Goal: Task Accomplishment & Management: Use online tool/utility

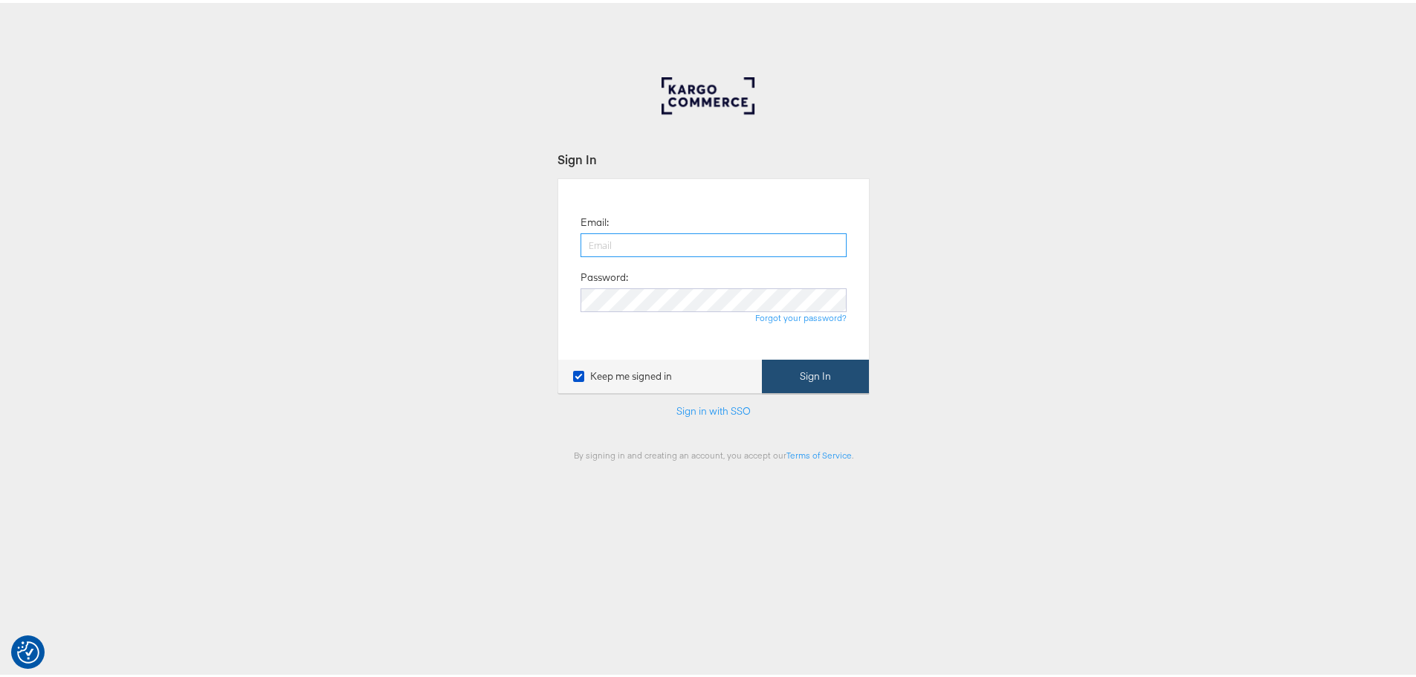
type input "[EMAIL_ADDRESS][DOMAIN_NAME]"
click at [796, 367] on button "Sign In" at bounding box center [815, 373] width 107 height 33
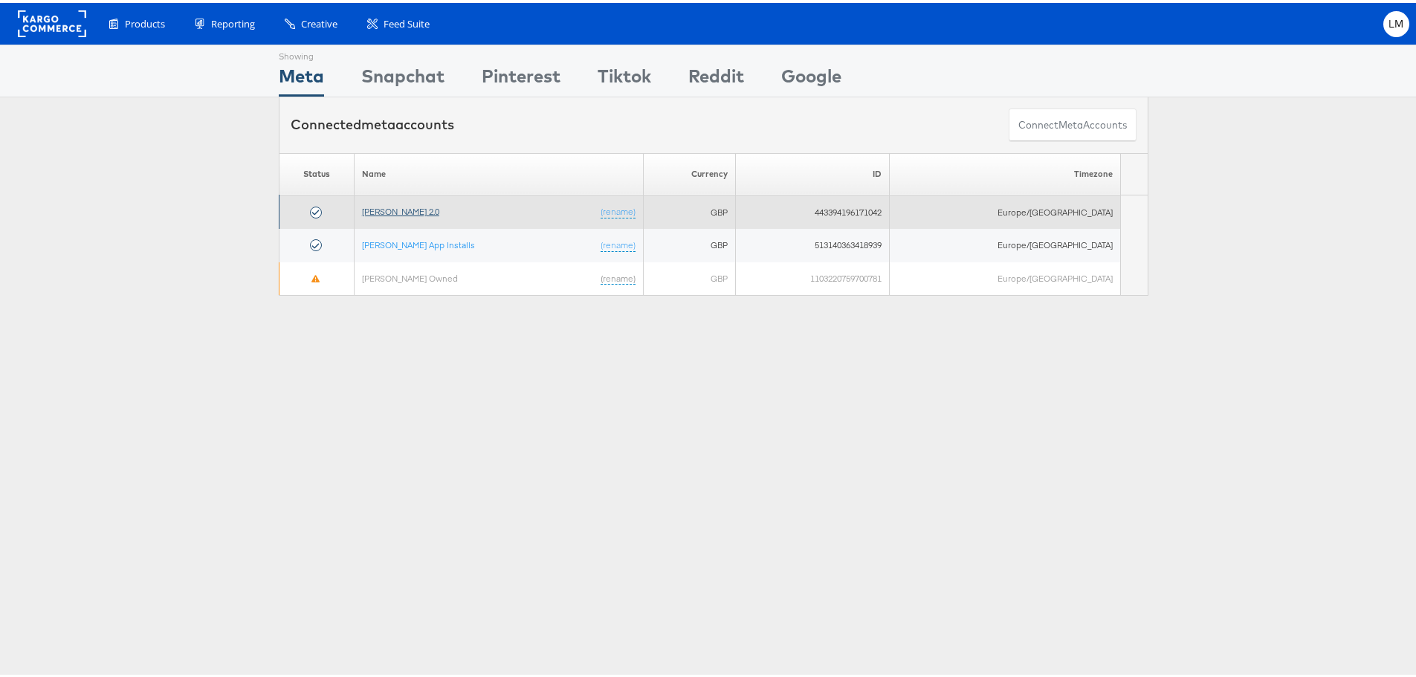
click at [412, 211] on link "John Lewis 2.0" at bounding box center [400, 208] width 77 height 11
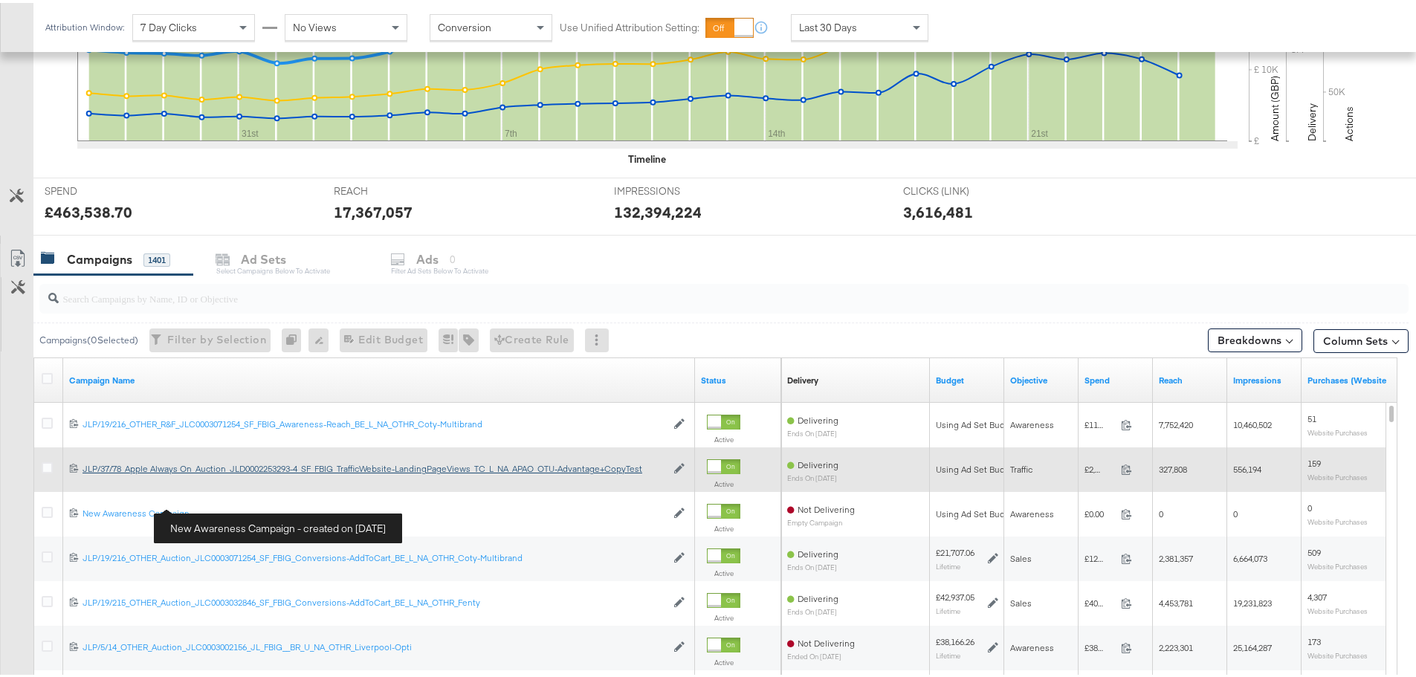
scroll to position [446, 0]
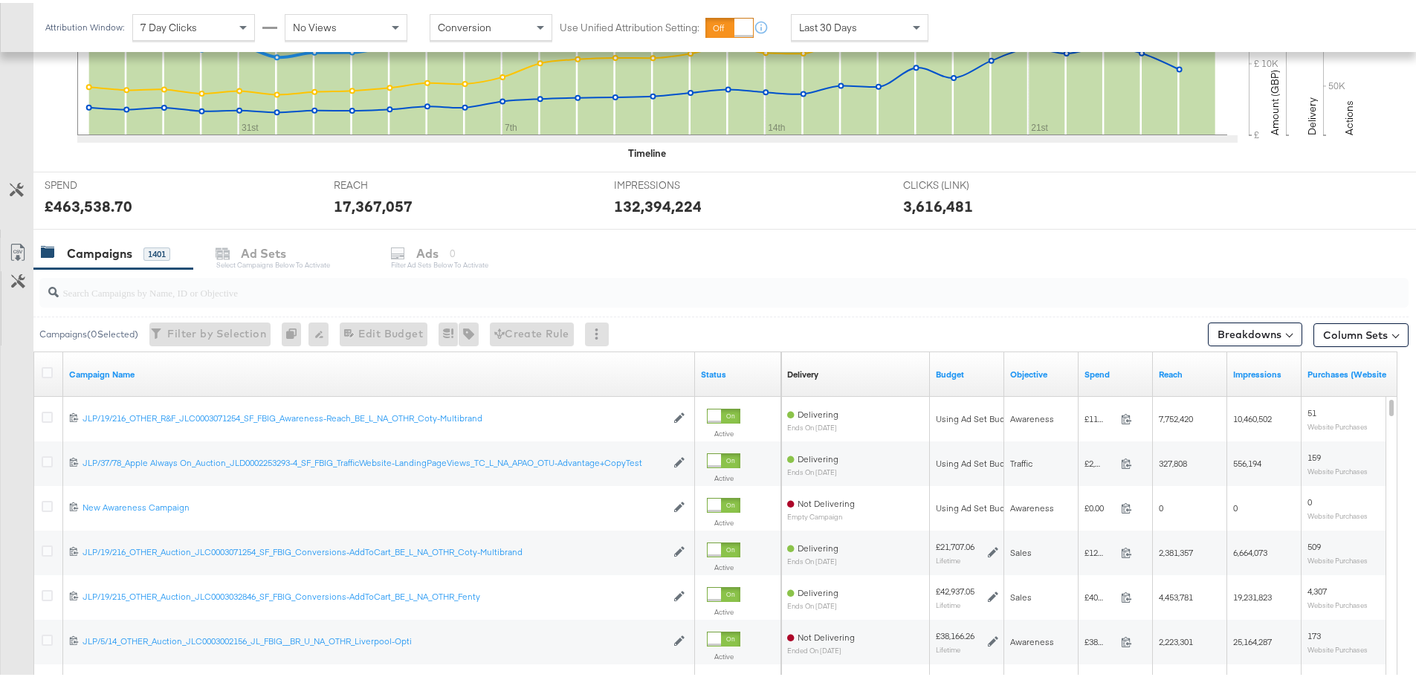
click at [106, 290] on input "search" at bounding box center [671, 283] width 1225 height 29
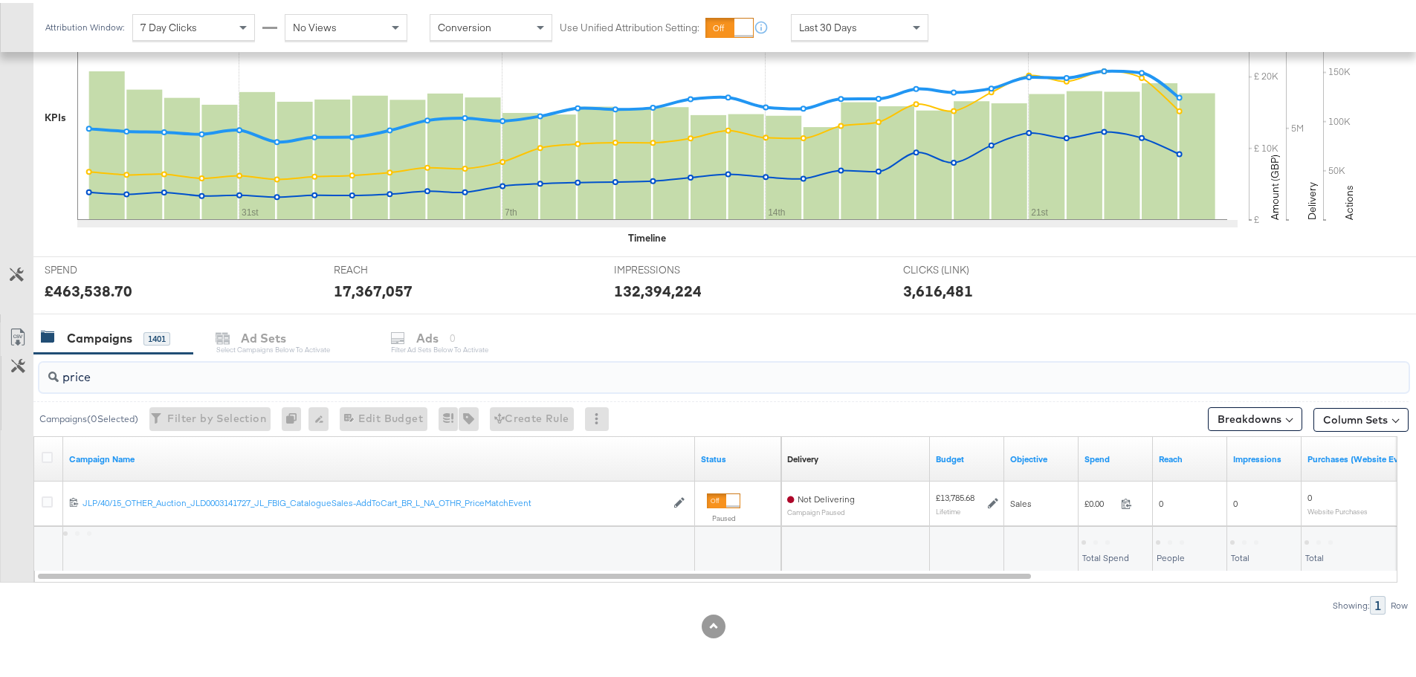
scroll to position [361, 0]
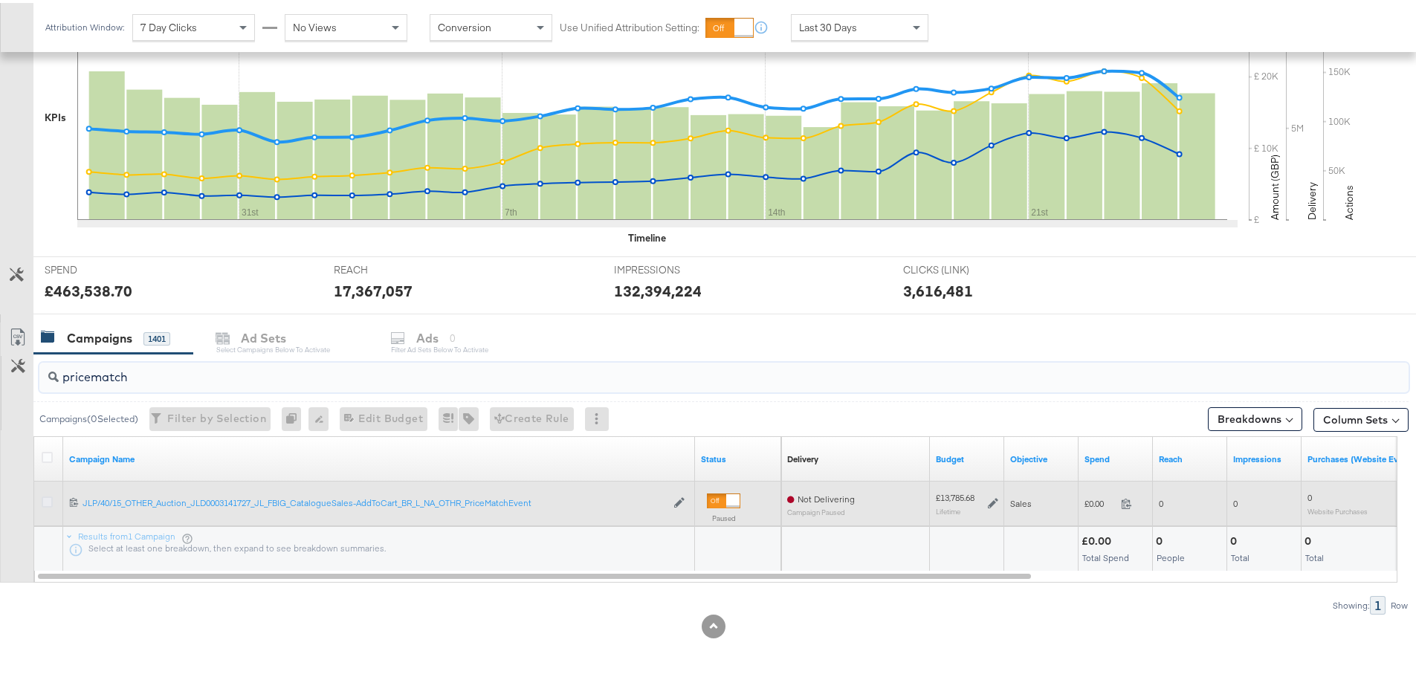
type input "pricematch"
click at [44, 503] on icon at bounding box center [47, 499] width 11 height 11
click at [0, 0] on input "checkbox" at bounding box center [0, 0] width 0 height 0
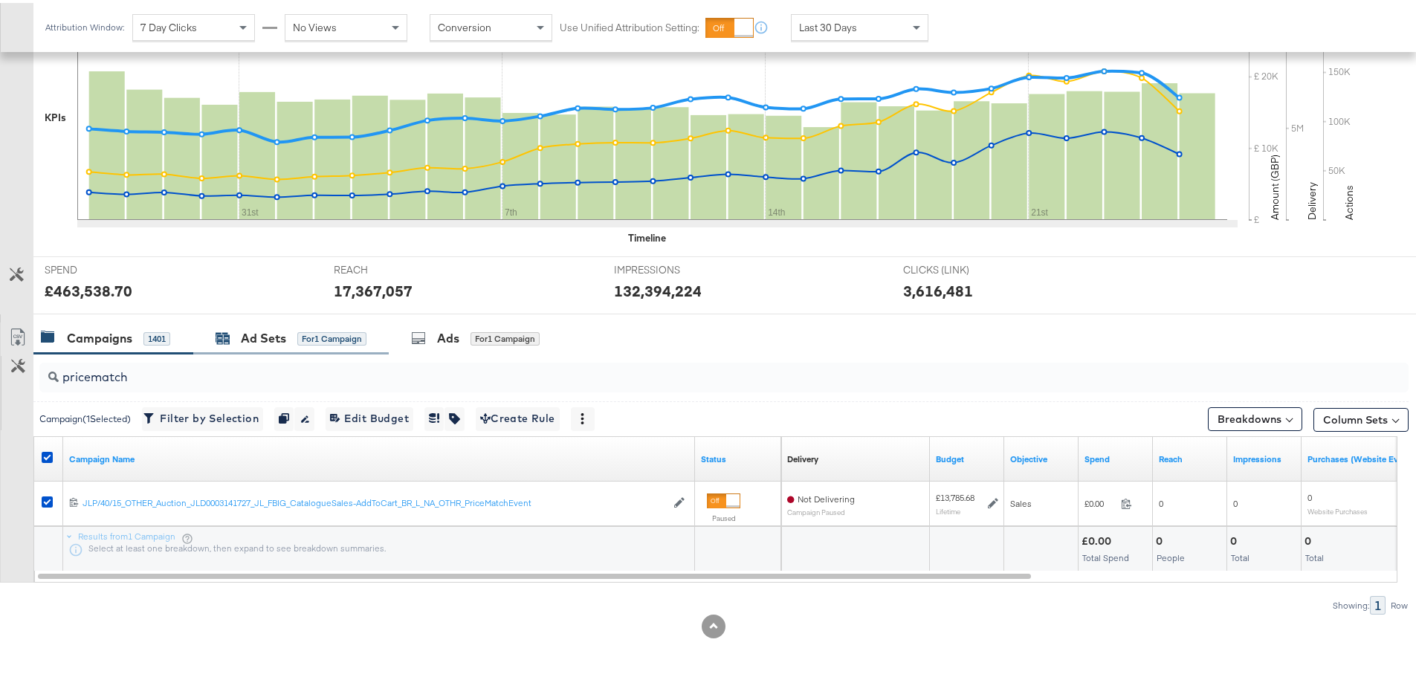
click at [243, 341] on div "Ad Sets" at bounding box center [263, 335] width 45 height 17
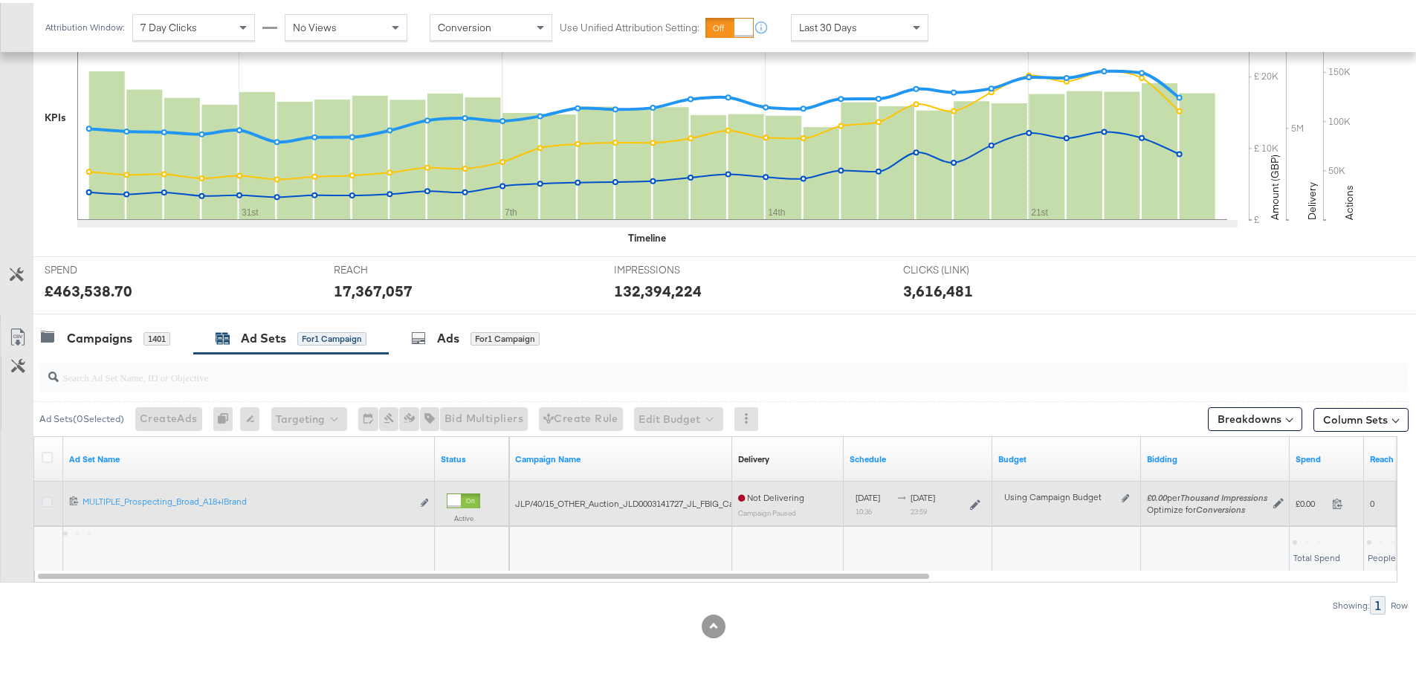
click at [45, 503] on icon at bounding box center [47, 499] width 11 height 11
click at [0, 0] on input "checkbox" at bounding box center [0, 0] width 0 height 0
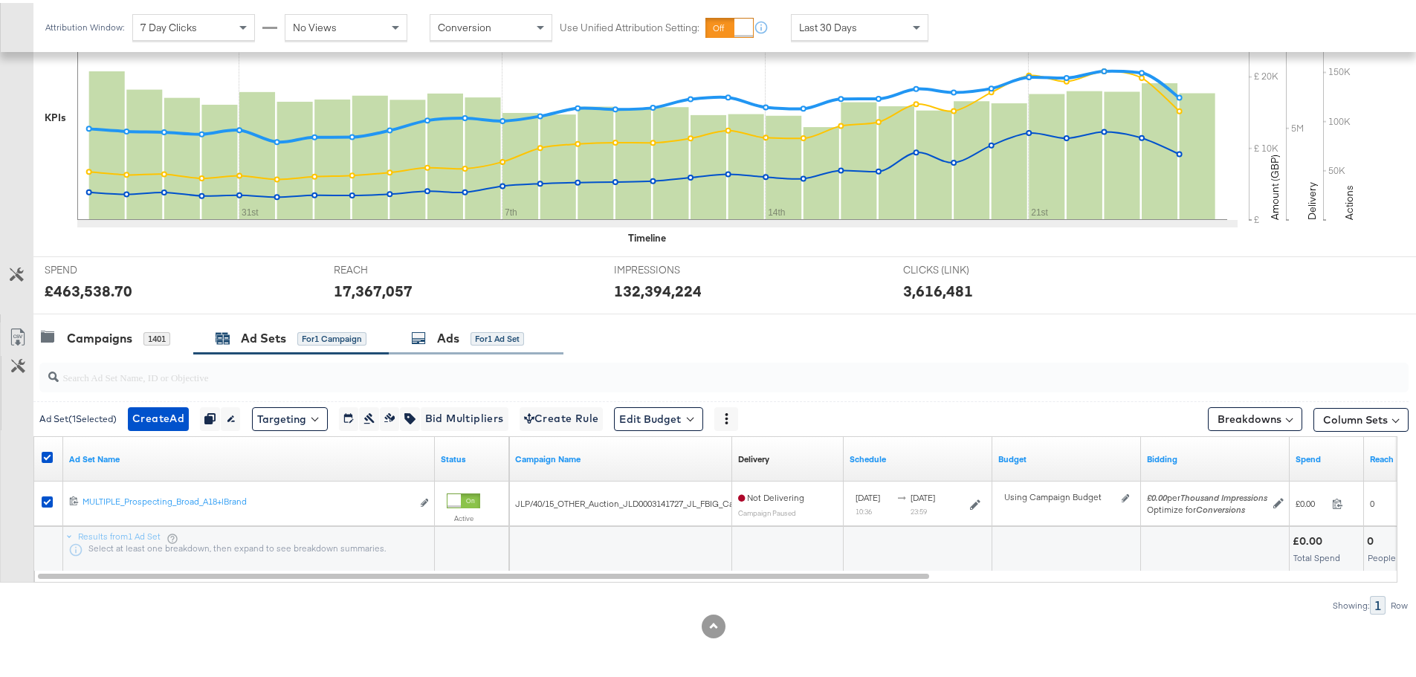
click at [447, 331] on div "Ads" at bounding box center [448, 335] width 22 height 17
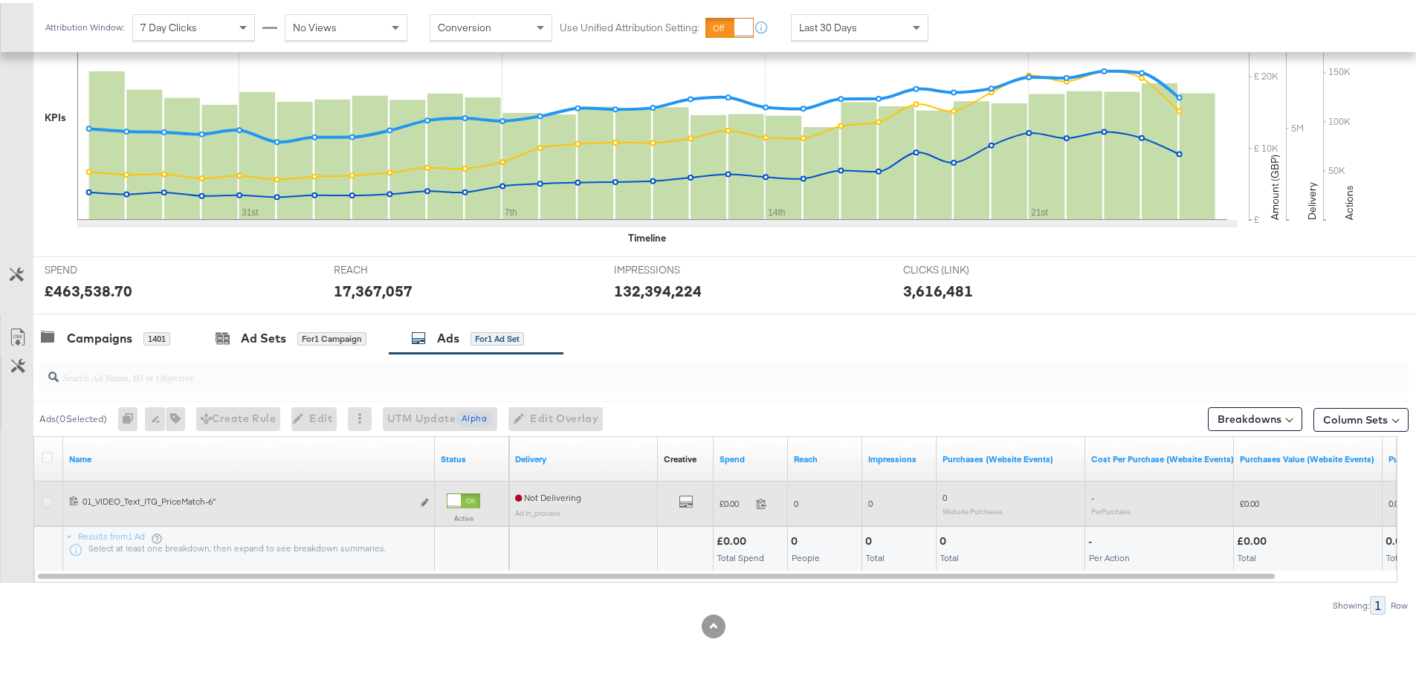
click at [45, 497] on icon at bounding box center [47, 499] width 11 height 11
click at [0, 0] on input "checkbox" at bounding box center [0, 0] width 0 height 0
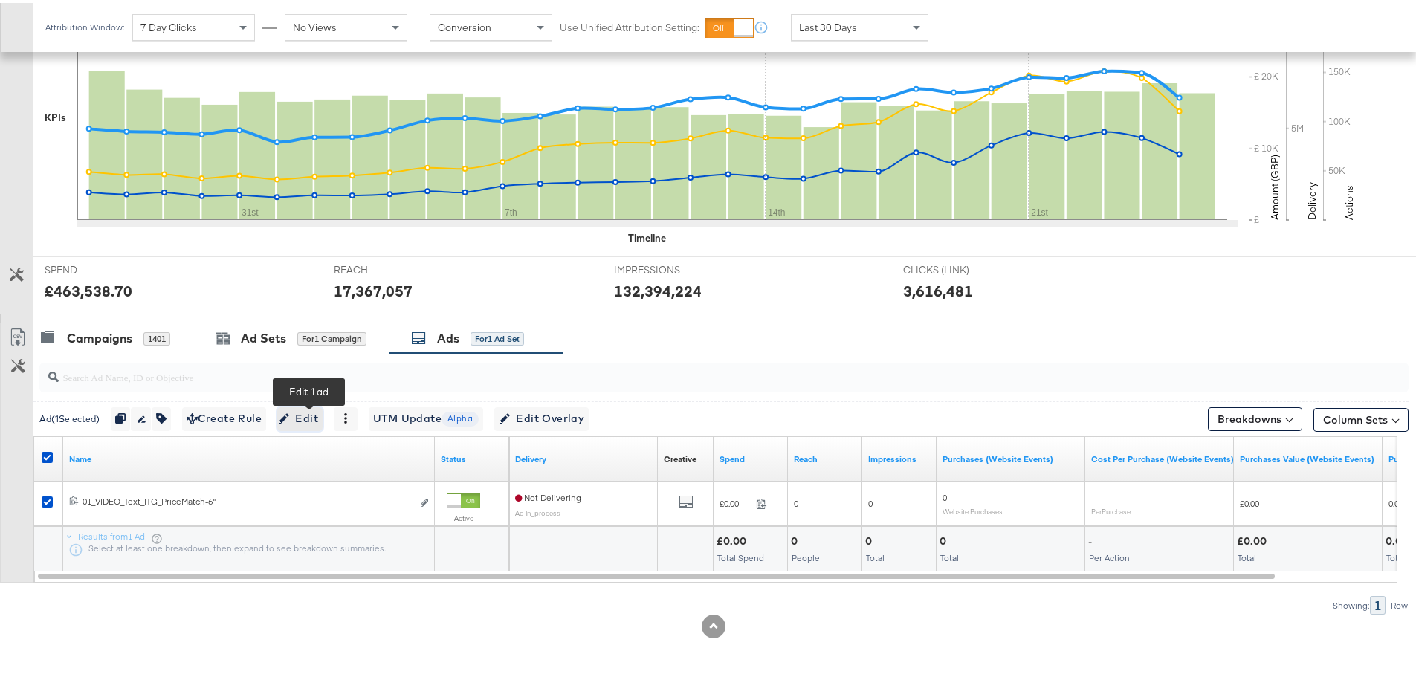
click at [318, 417] on span "Edit" at bounding box center [300, 416] width 36 height 19
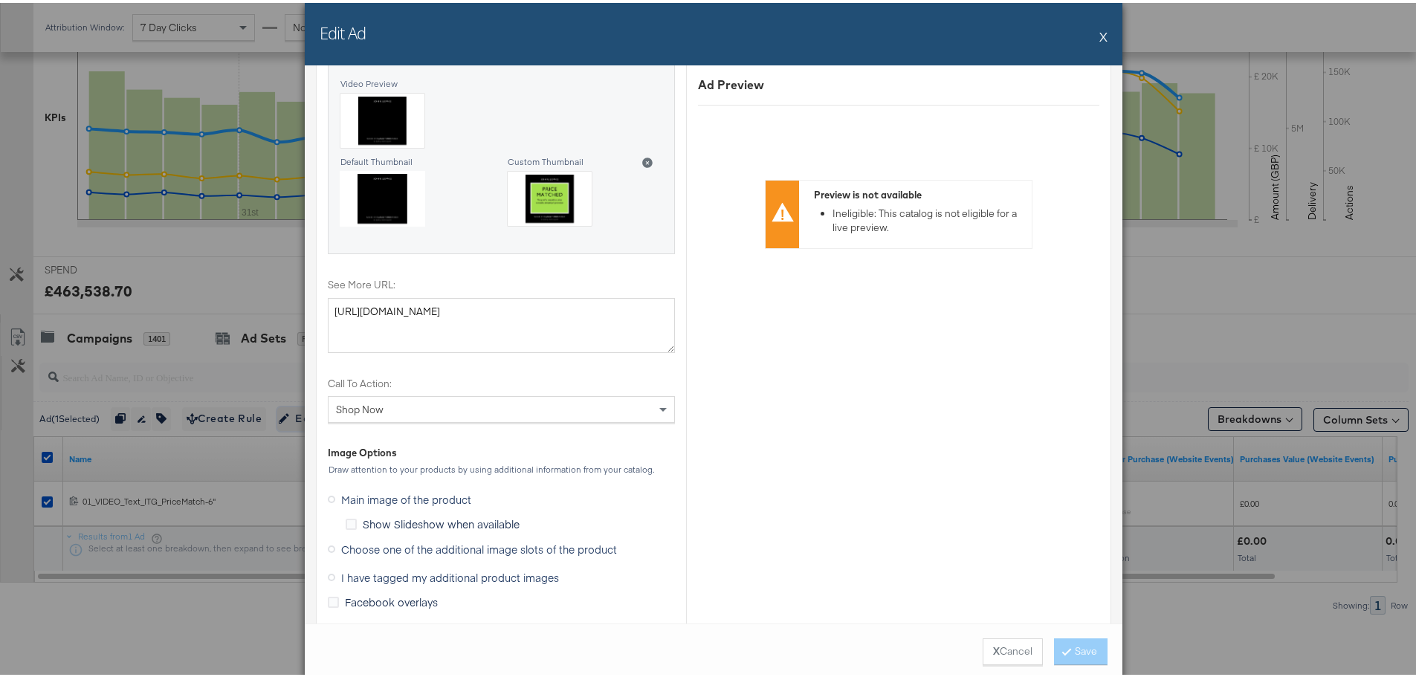
scroll to position [1784, 0]
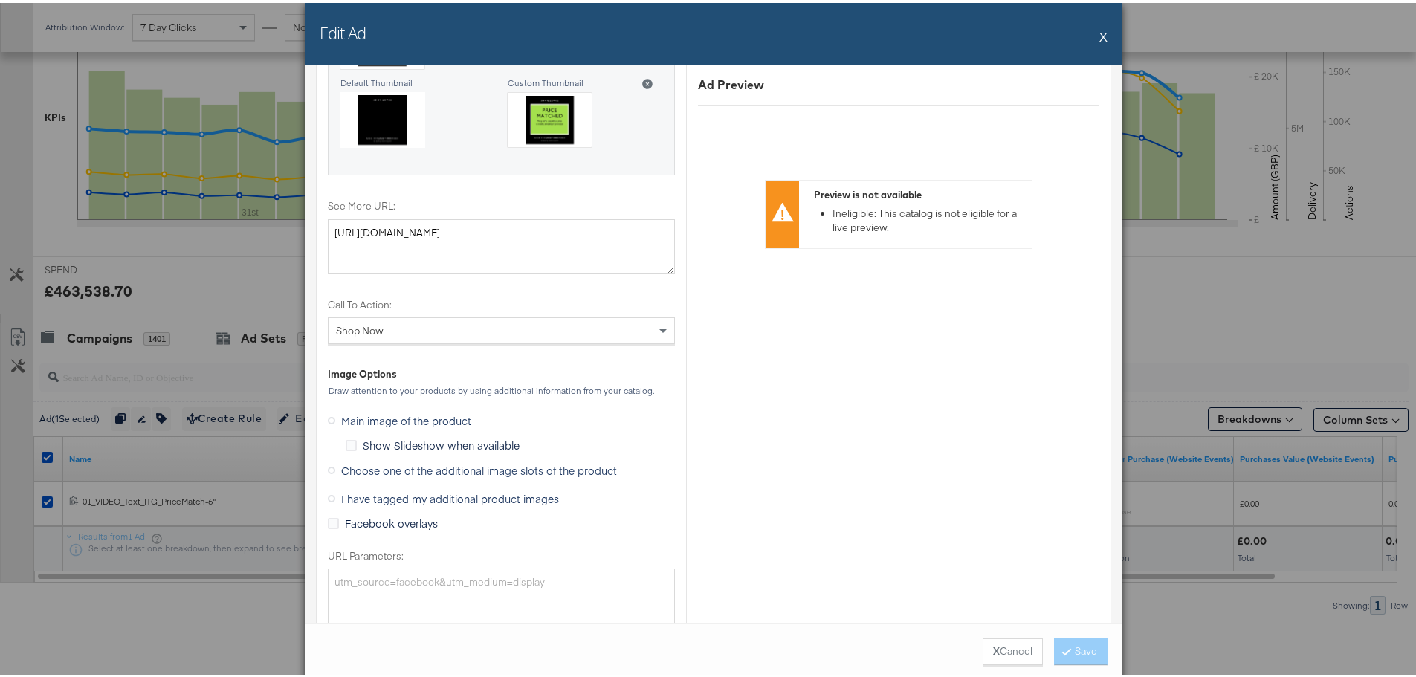
click at [341, 465] on span "Choose one of the additional image slots of the product" at bounding box center [479, 467] width 276 height 15
click at [0, 0] on input "Choose one of the additional image slots of the product" at bounding box center [0, 0] width 0 height 0
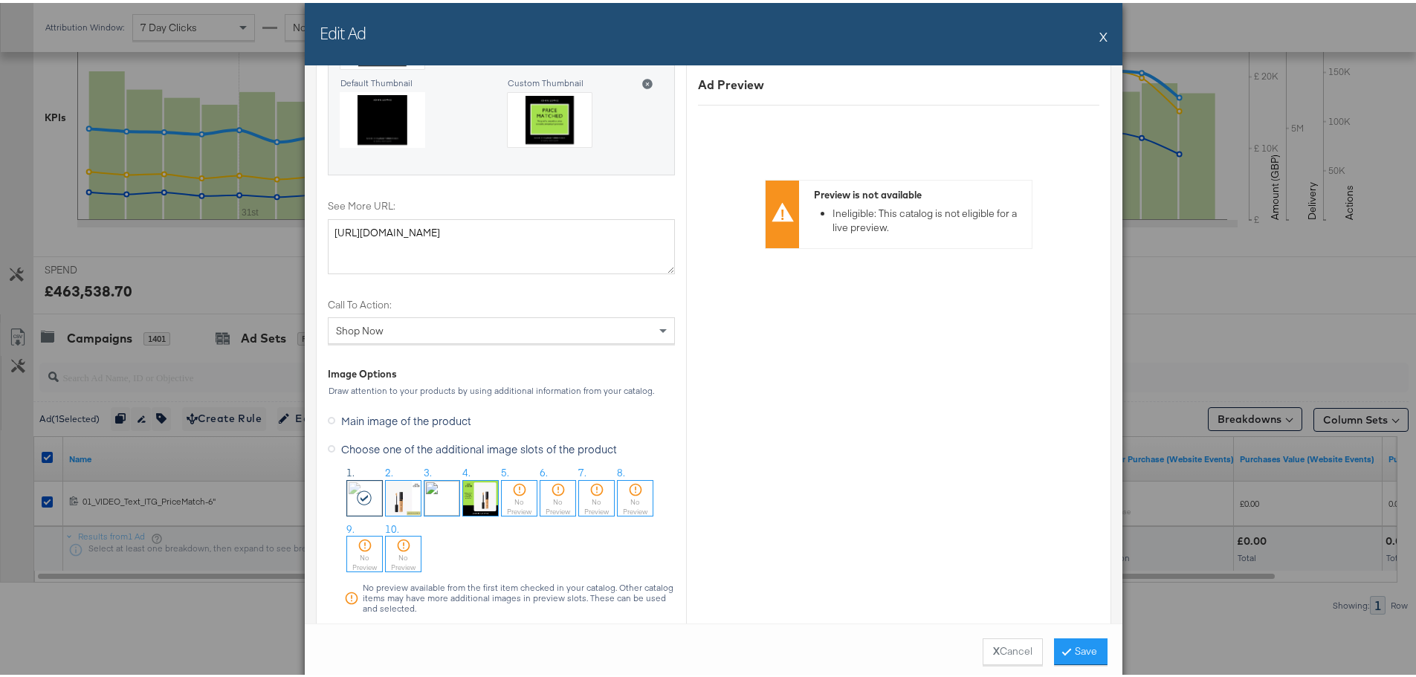
click at [477, 491] on img at bounding box center [480, 495] width 35 height 35
click at [1077, 655] on button "Save" at bounding box center [1081, 649] width 54 height 27
